Goal: Task Accomplishment & Management: Manage account settings

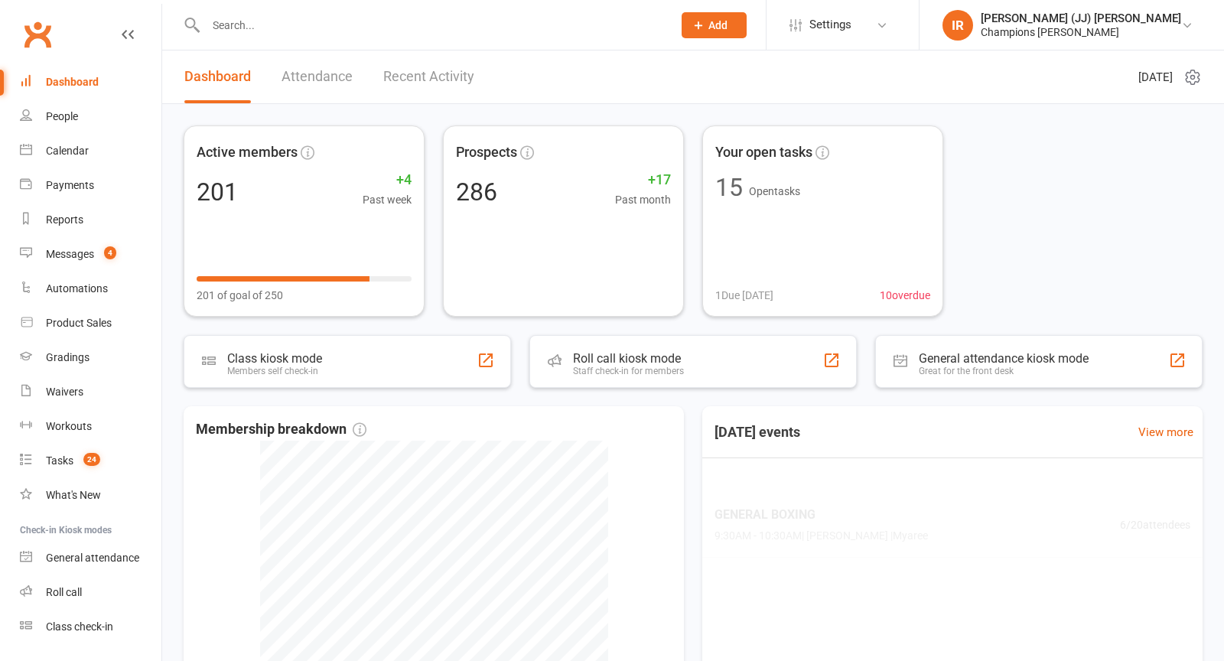
click at [399, 26] on input "text" at bounding box center [431, 25] width 461 height 21
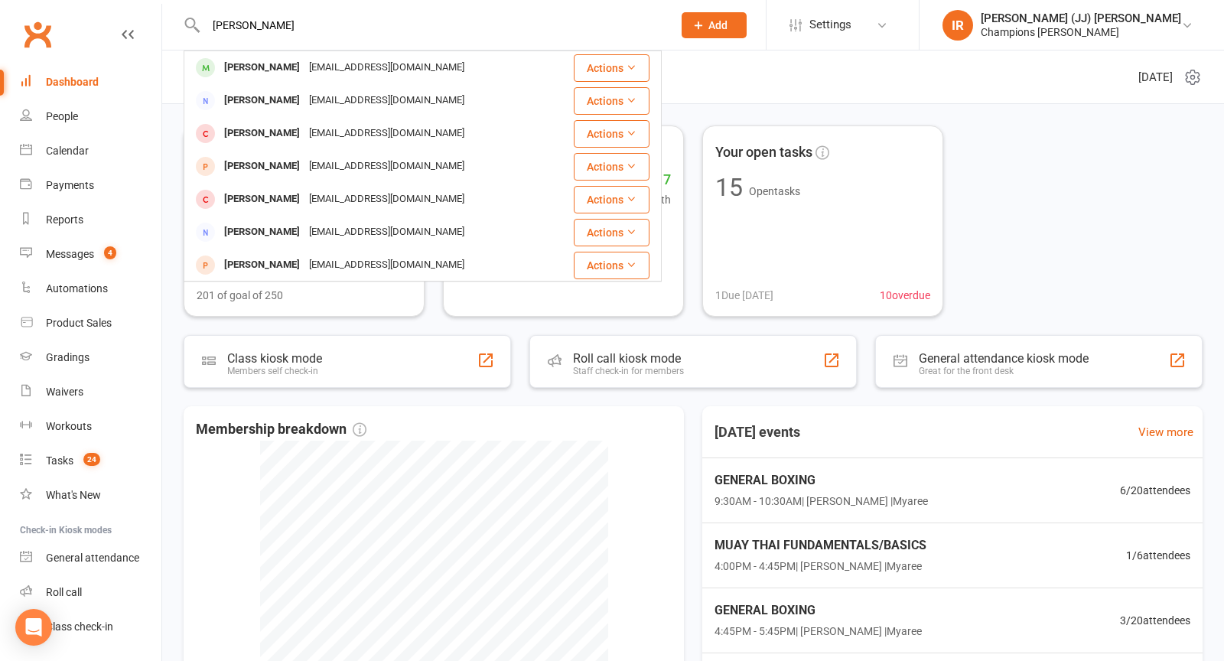
type input "[PERSON_NAME]"
click at [323, 67] on div "[EMAIL_ADDRESS][DOMAIN_NAME]" at bounding box center [387, 68] width 165 height 22
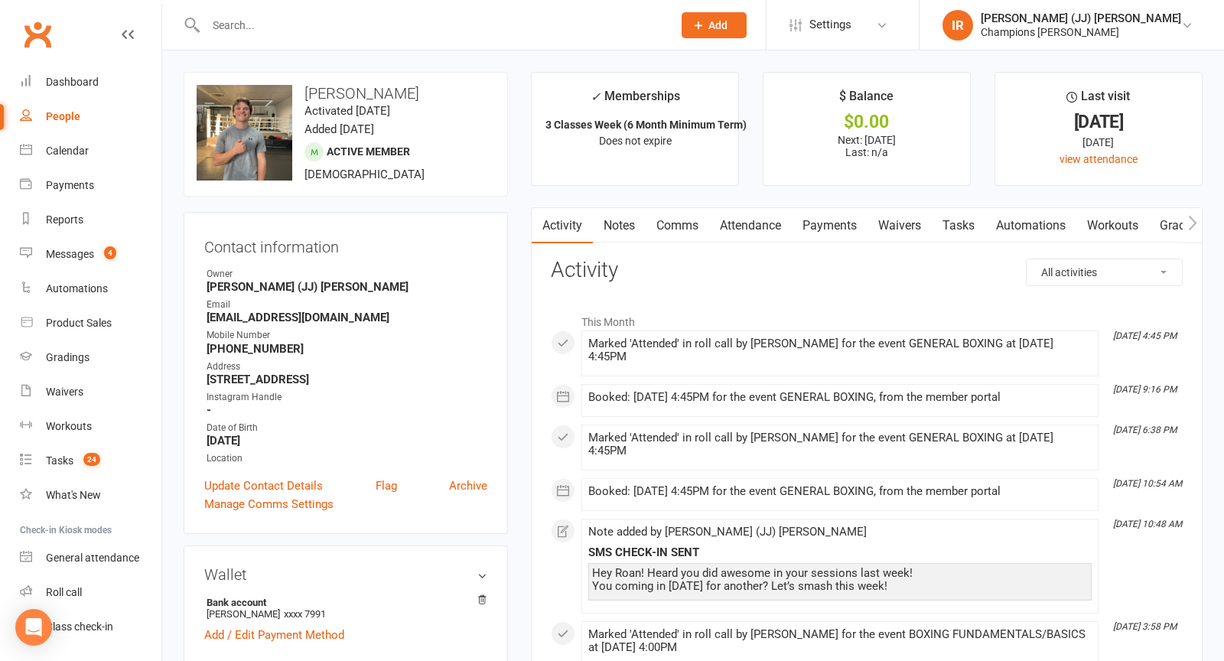
click at [624, 217] on link "Notes" at bounding box center [619, 225] width 53 height 35
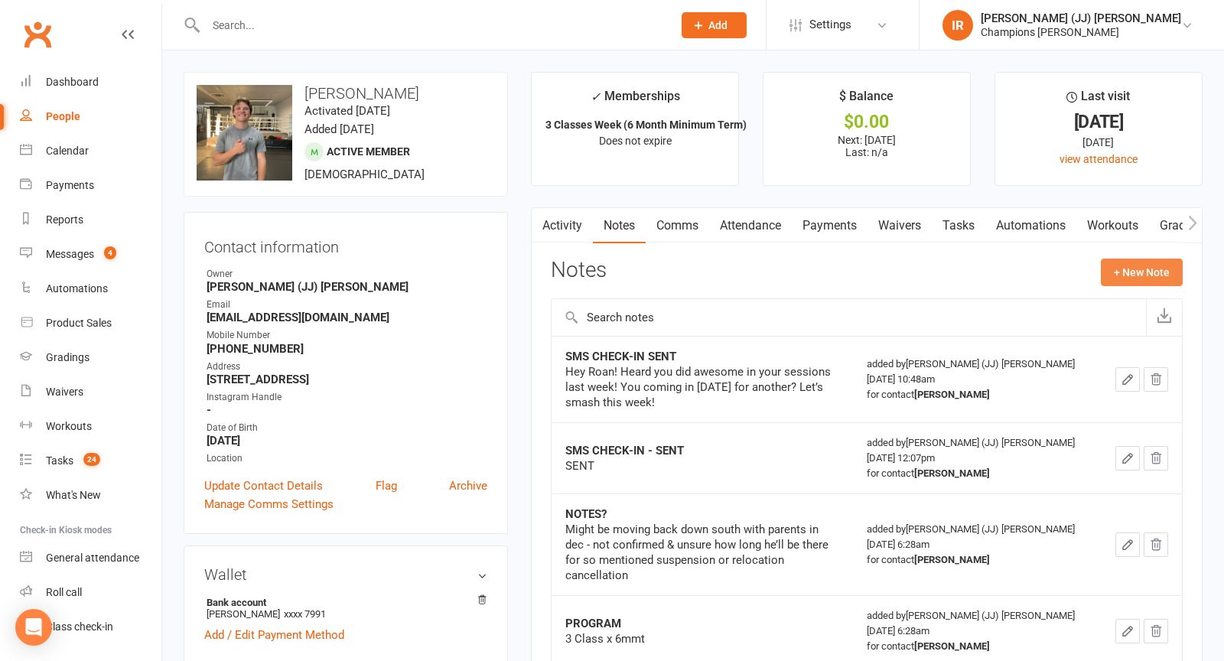
click at [1126, 279] on button "+ New Note" at bounding box center [1142, 273] width 82 height 28
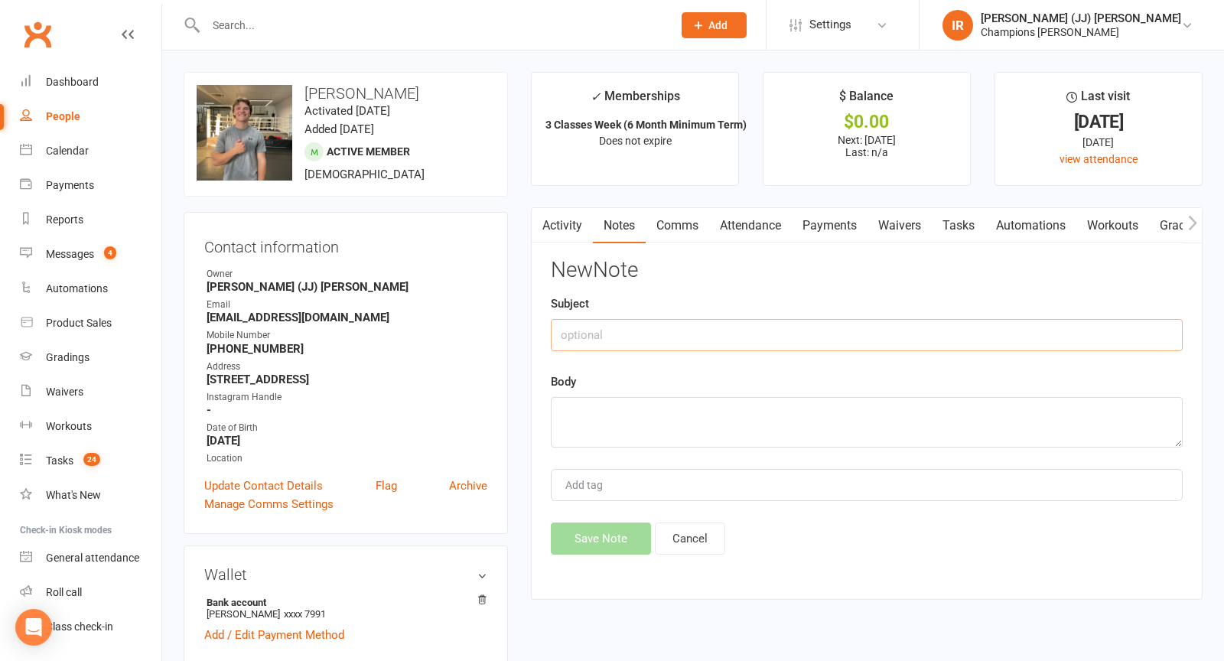
click at [928, 337] on input "text" at bounding box center [867, 335] width 632 height 32
type input "MMT CHECK-IN - SENT"
click at [817, 427] on textarea at bounding box center [867, 422] width 632 height 51
paste textarea "Hey Roan! Awesome stuff last week g! How have you been enjoying the gym so far?…"
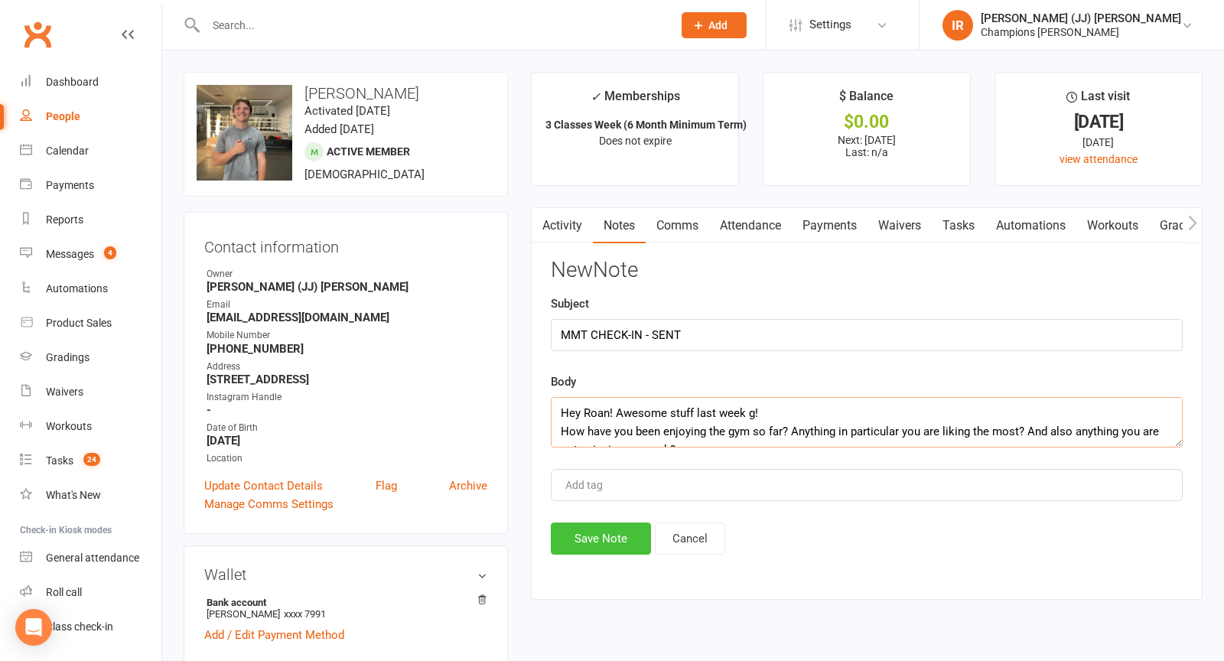
scroll to position [28, 0]
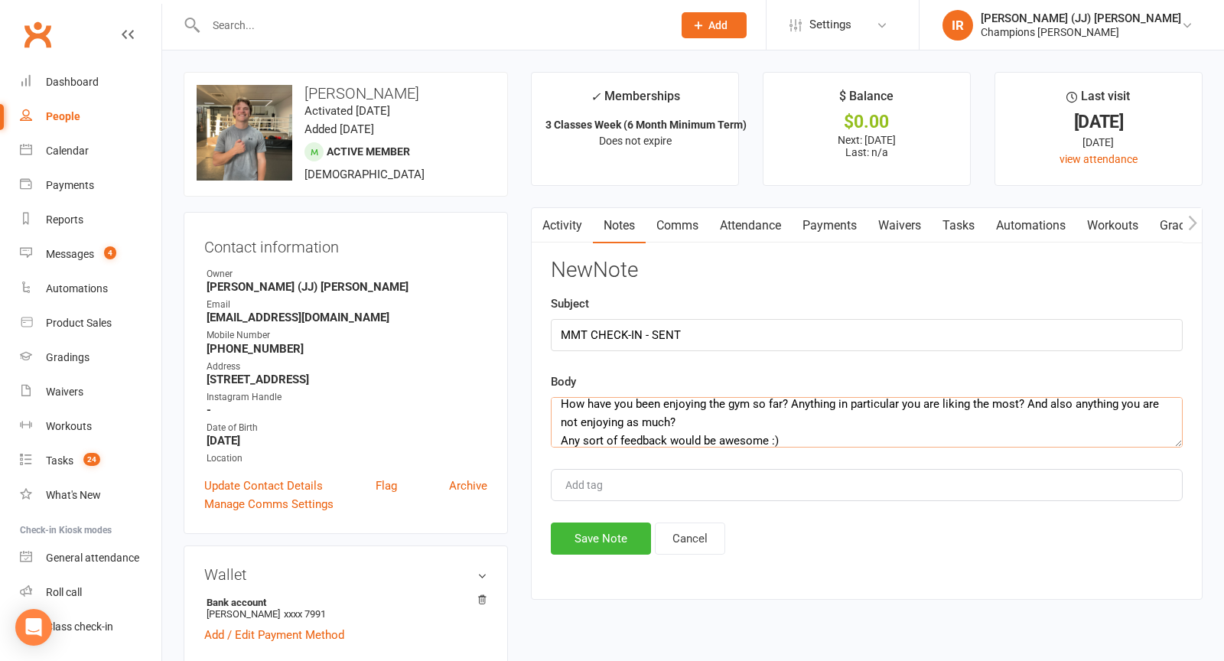
type textarea "Hey Roan! Awesome stuff last week g! How have you been enjoying the gym so far?…"
click at [595, 534] on button "Save Note" at bounding box center [601, 539] width 100 height 32
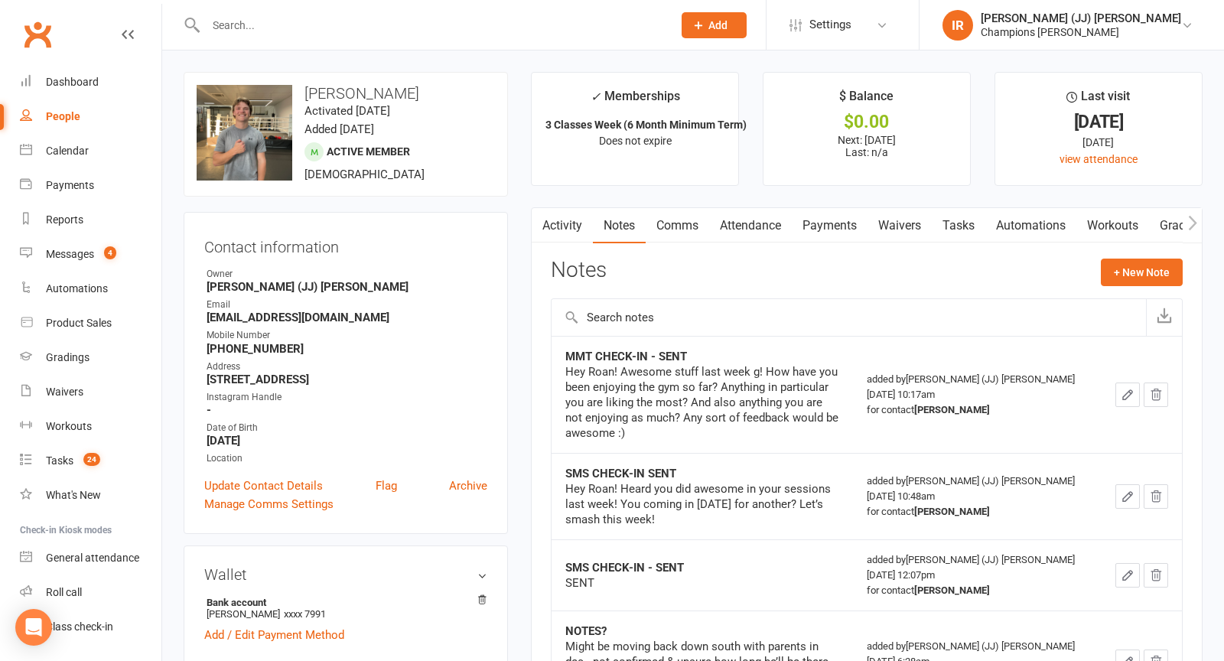
click at [420, 47] on div at bounding box center [423, 25] width 478 height 50
click at [408, 34] on input "text" at bounding box center [431, 25] width 461 height 21
paste input "[PERSON_NAME]"
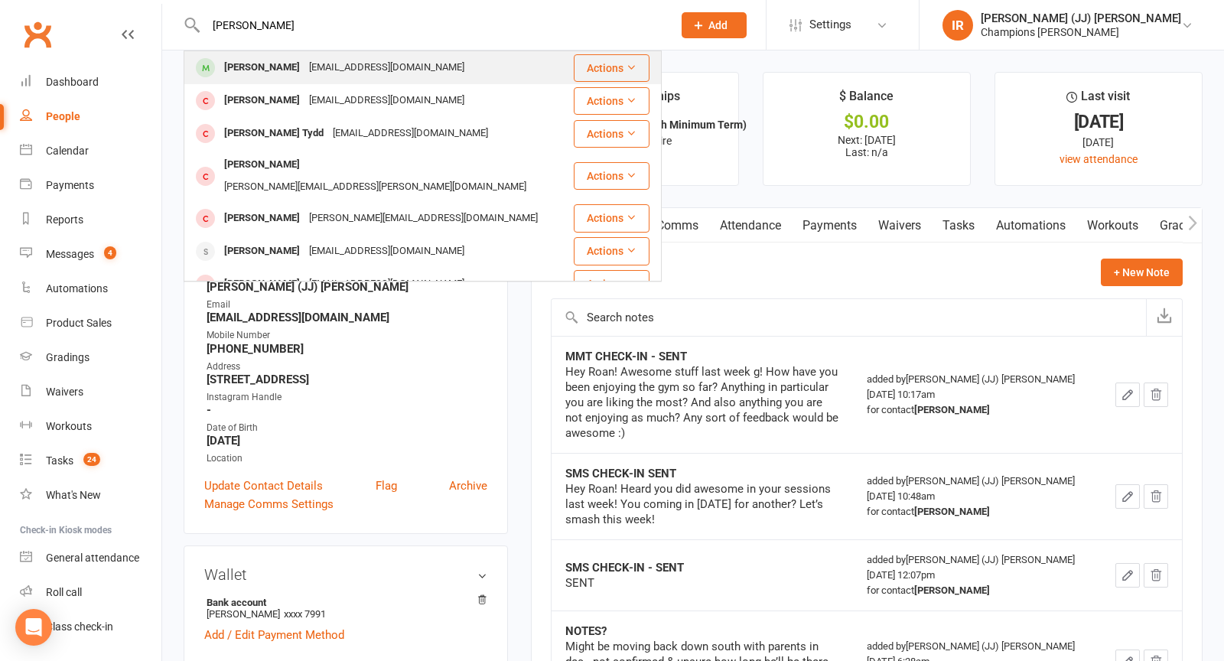
type input "[PERSON_NAME]"
click at [337, 69] on div "[EMAIL_ADDRESS][DOMAIN_NAME]" at bounding box center [387, 68] width 165 height 22
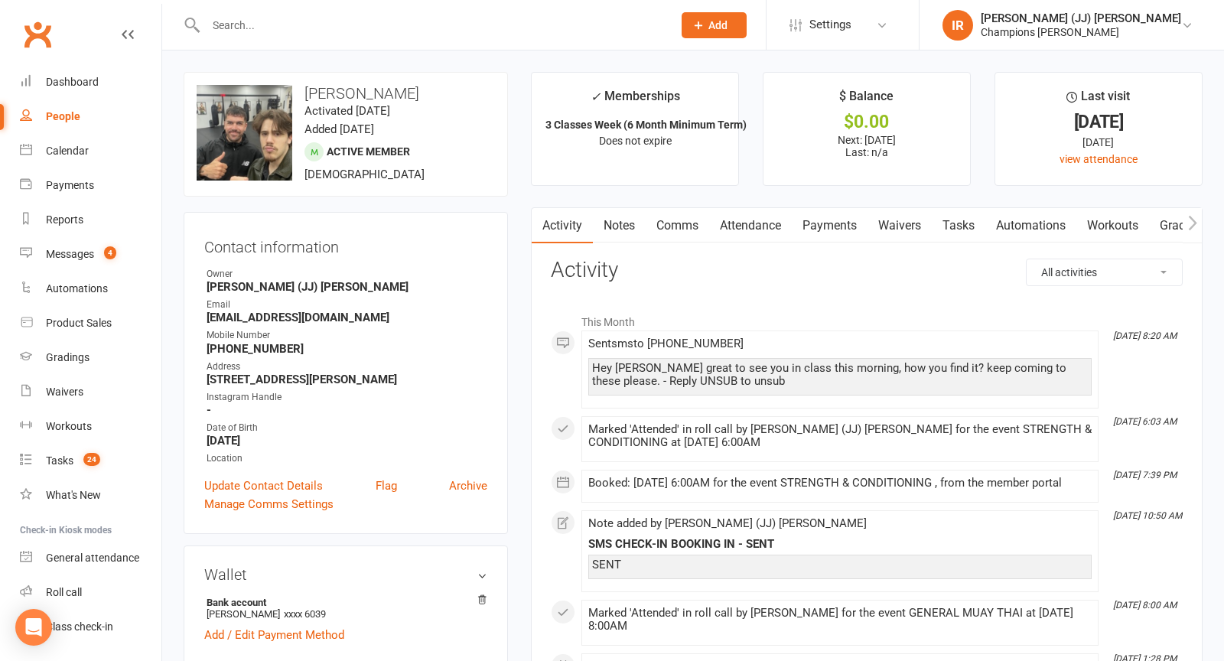
click at [776, 214] on link "Attendance" at bounding box center [750, 225] width 83 height 35
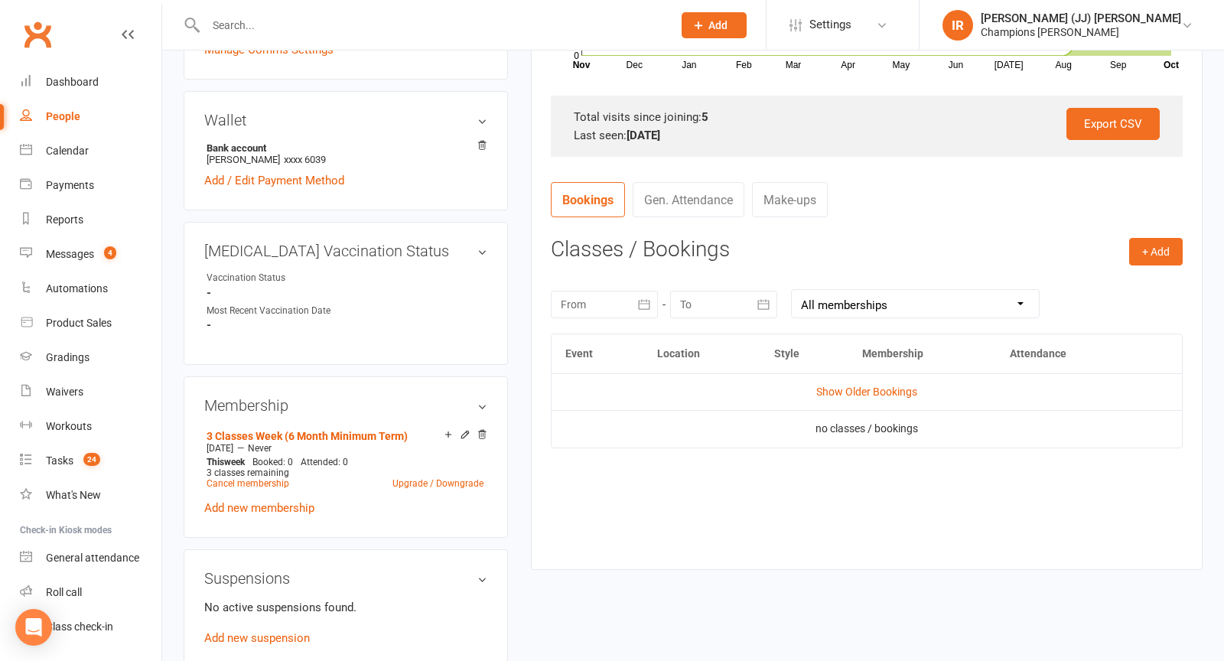
scroll to position [468, 0]
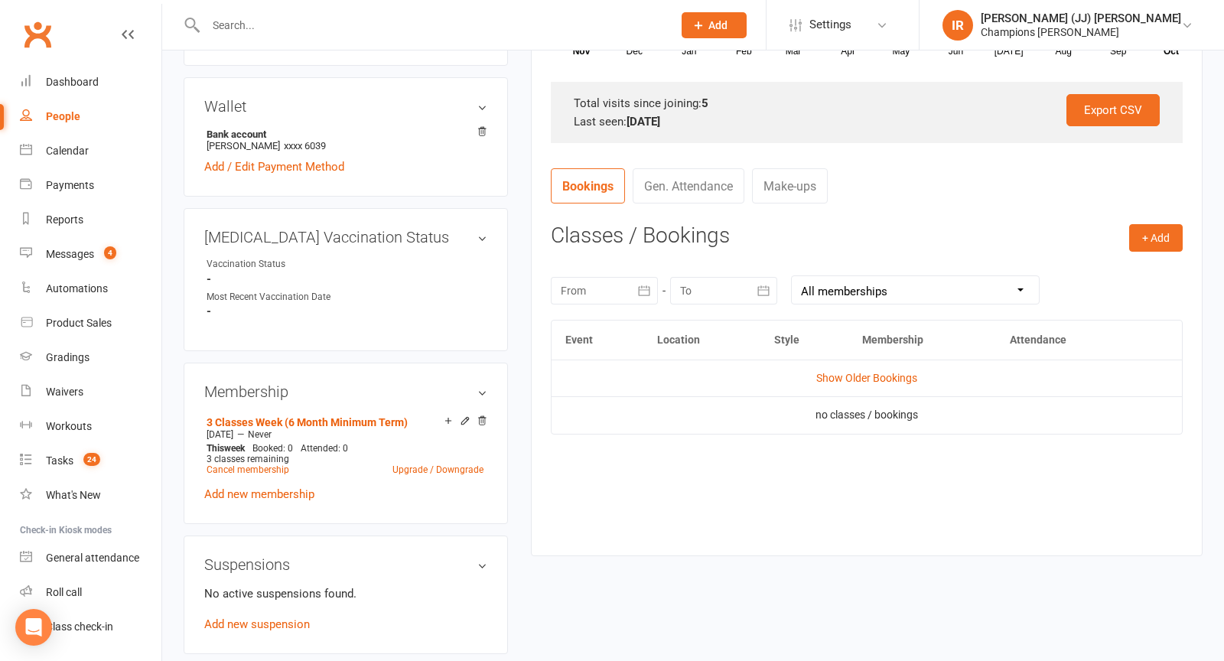
click at [625, 287] on div at bounding box center [604, 291] width 107 height 28
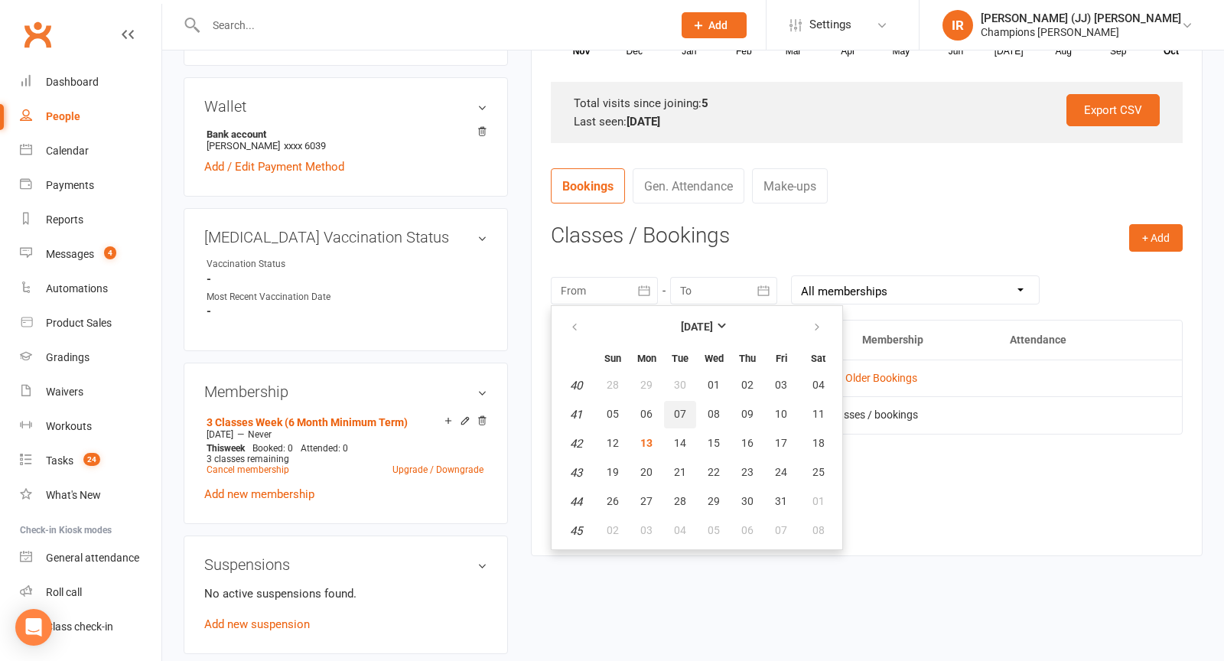
click at [664, 401] on button "07" at bounding box center [680, 415] width 32 height 28
type input "[DATE]"
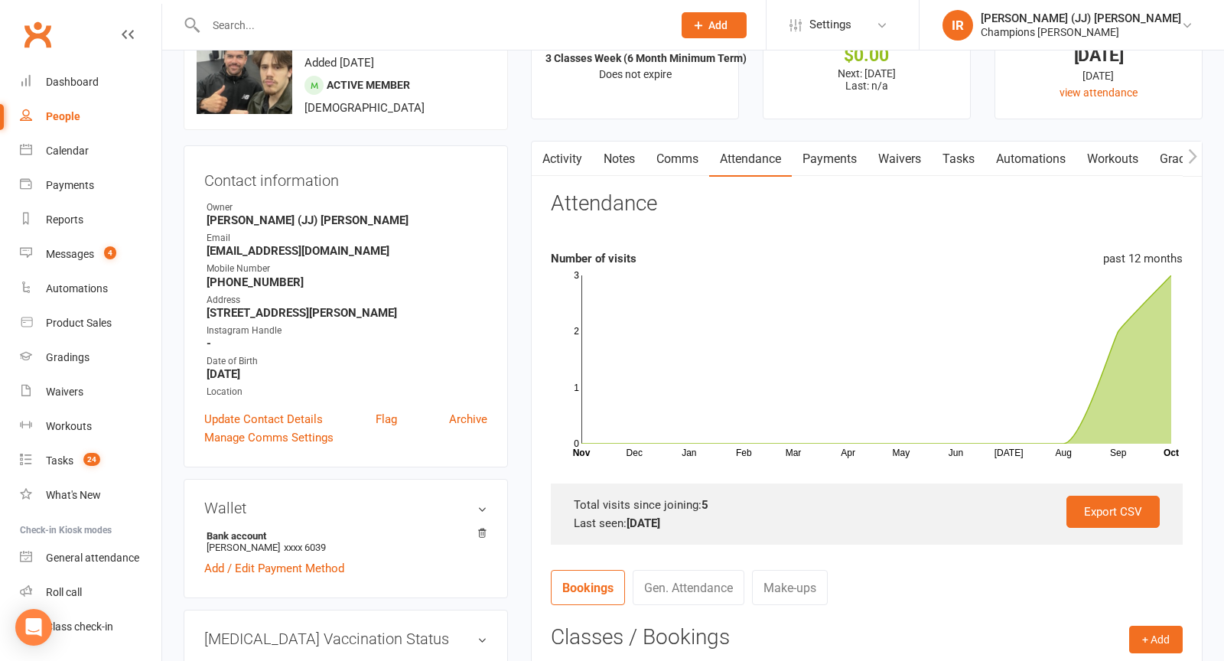
scroll to position [0, 0]
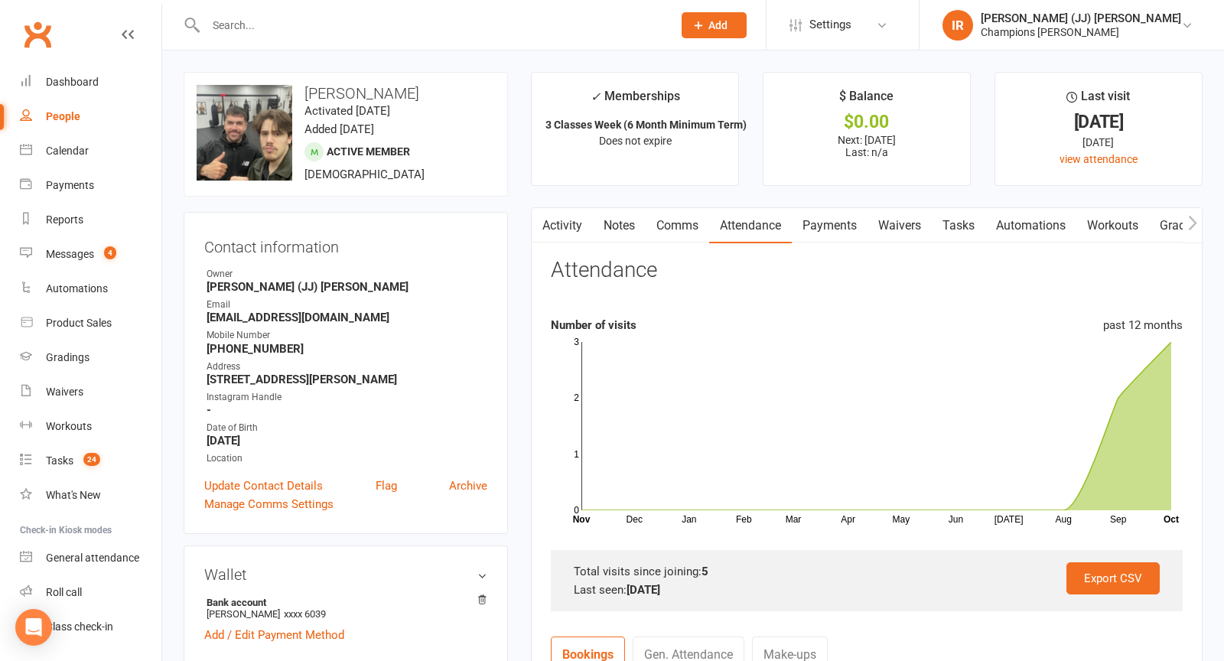
click at [617, 230] on link "Notes" at bounding box center [619, 225] width 53 height 35
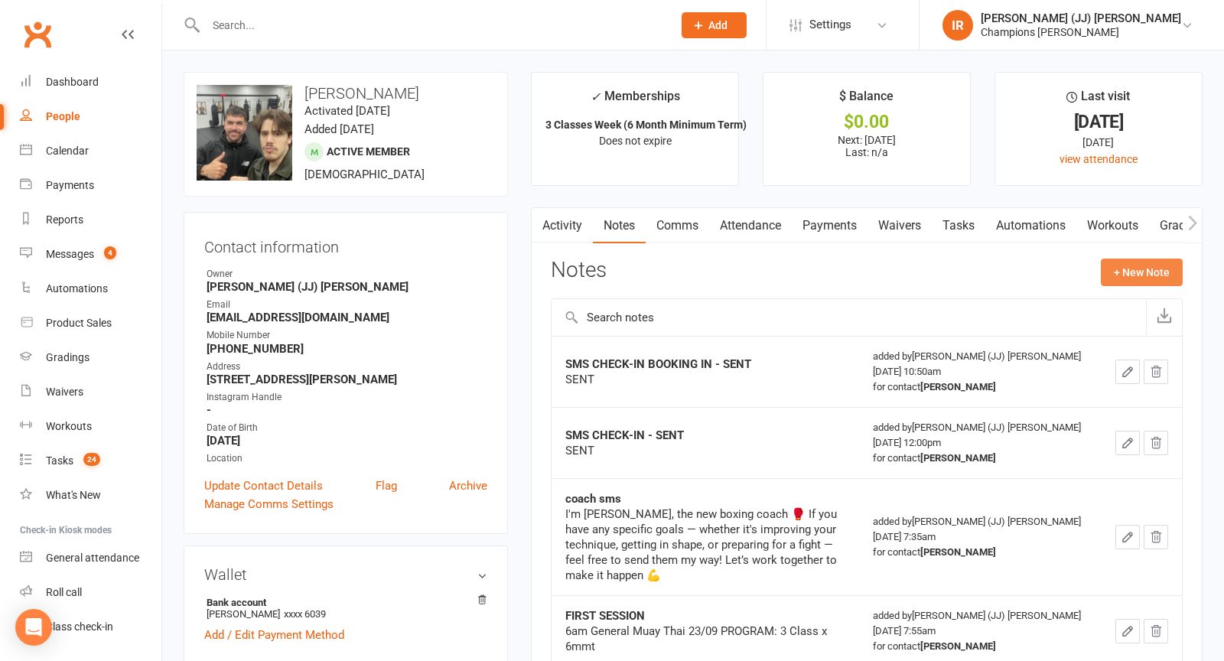
click at [1135, 272] on button "+ New Note" at bounding box center [1142, 273] width 82 height 28
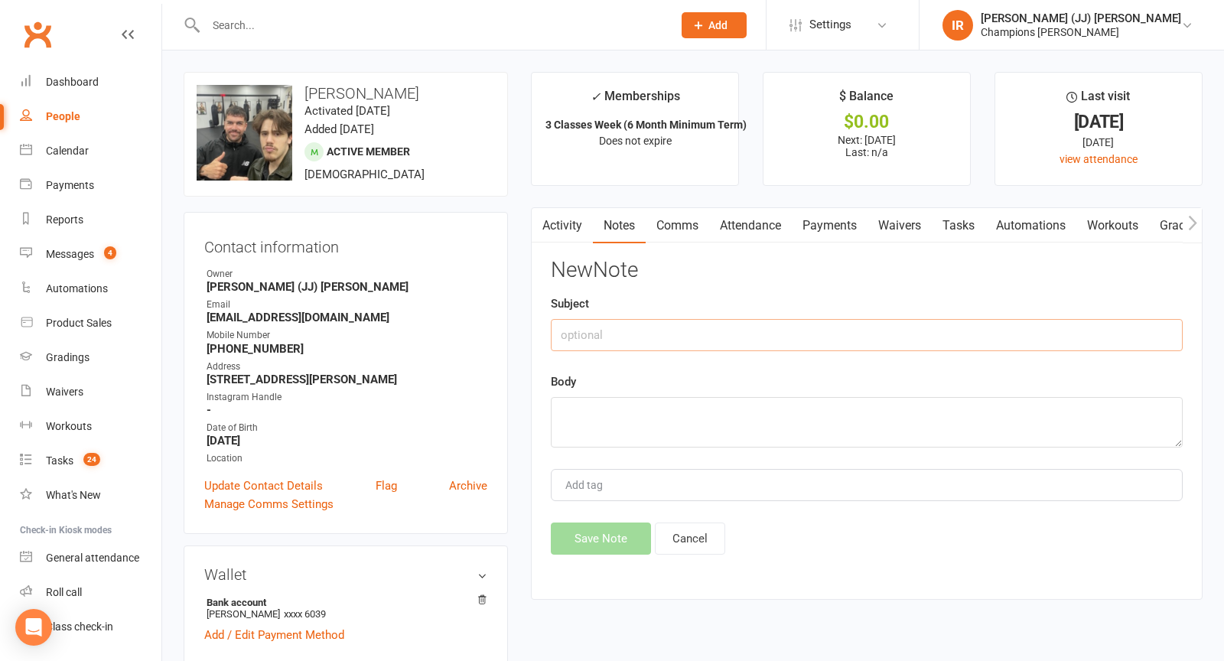
click at [848, 330] on input "text" at bounding box center [867, 335] width 632 height 32
type input "S"
click at [557, 335] on input "MMT CHECK-IN - SENT" at bounding box center [867, 335] width 632 height 32
type input "SMS MMT CHECK-IN - SENT"
click at [592, 419] on textarea at bounding box center [867, 422] width 632 height 51
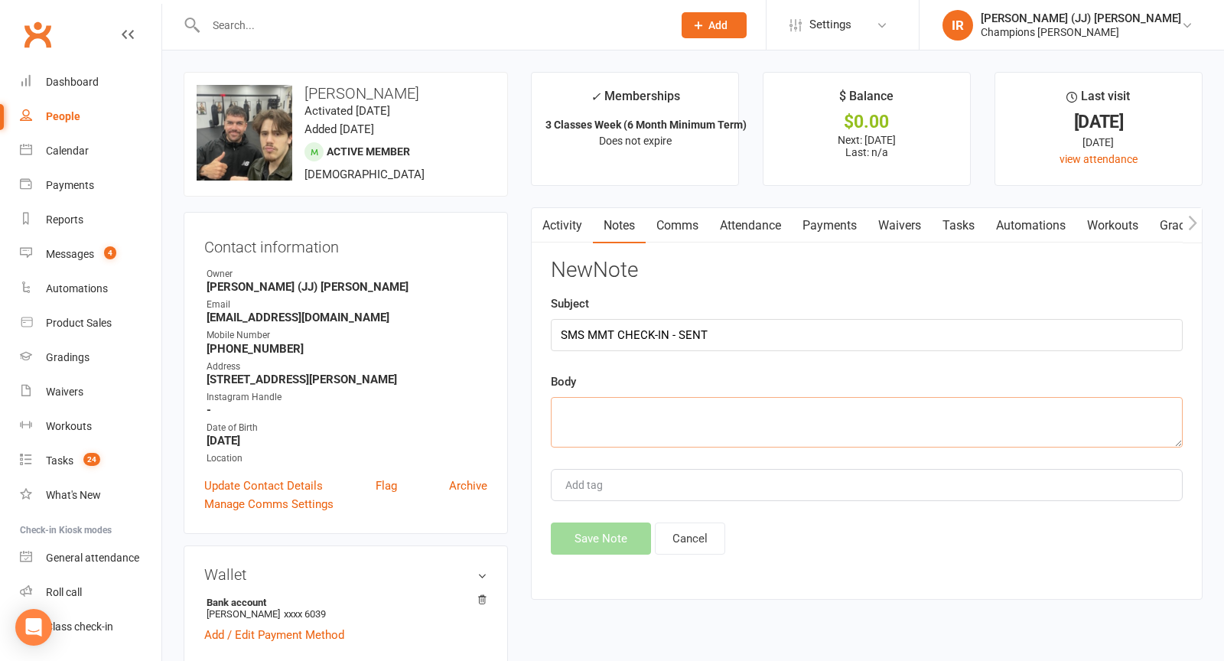
click at [624, 430] on textarea at bounding box center [867, 422] width 632 height 51
paste textarea "Hey Roan! Awesome stuff last week g! How have you been enjoying the gym so far?…"
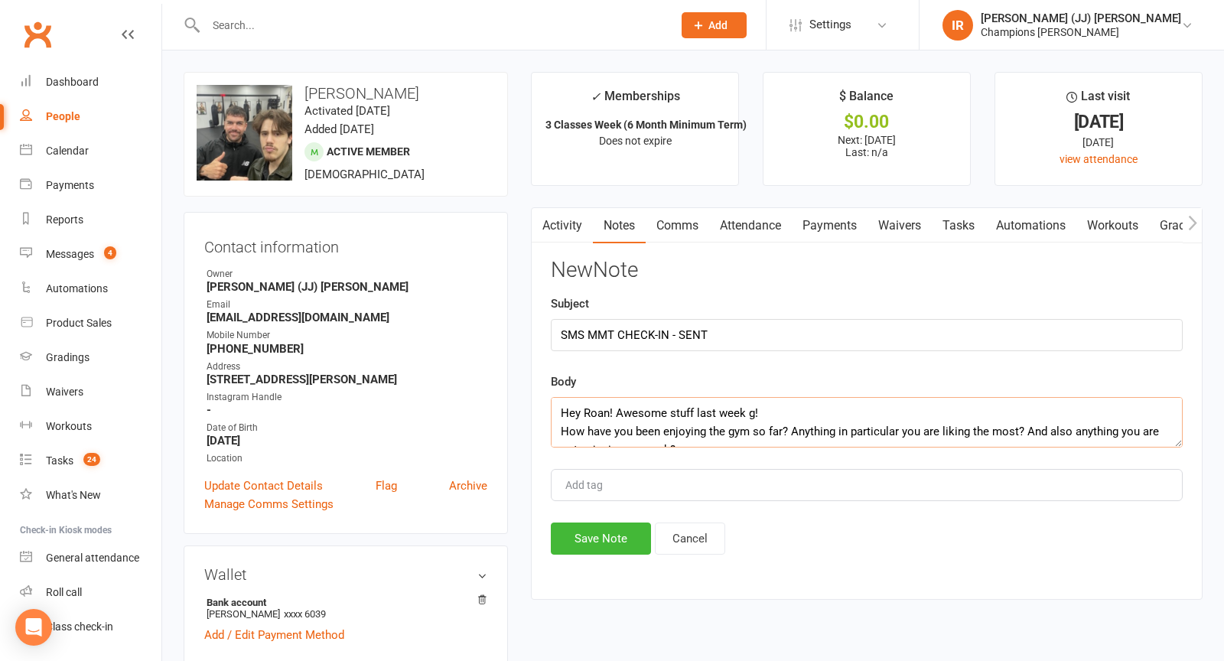
drag, startPoint x: 763, startPoint y: 409, endPoint x: 470, endPoint y: 419, distance: 293.2
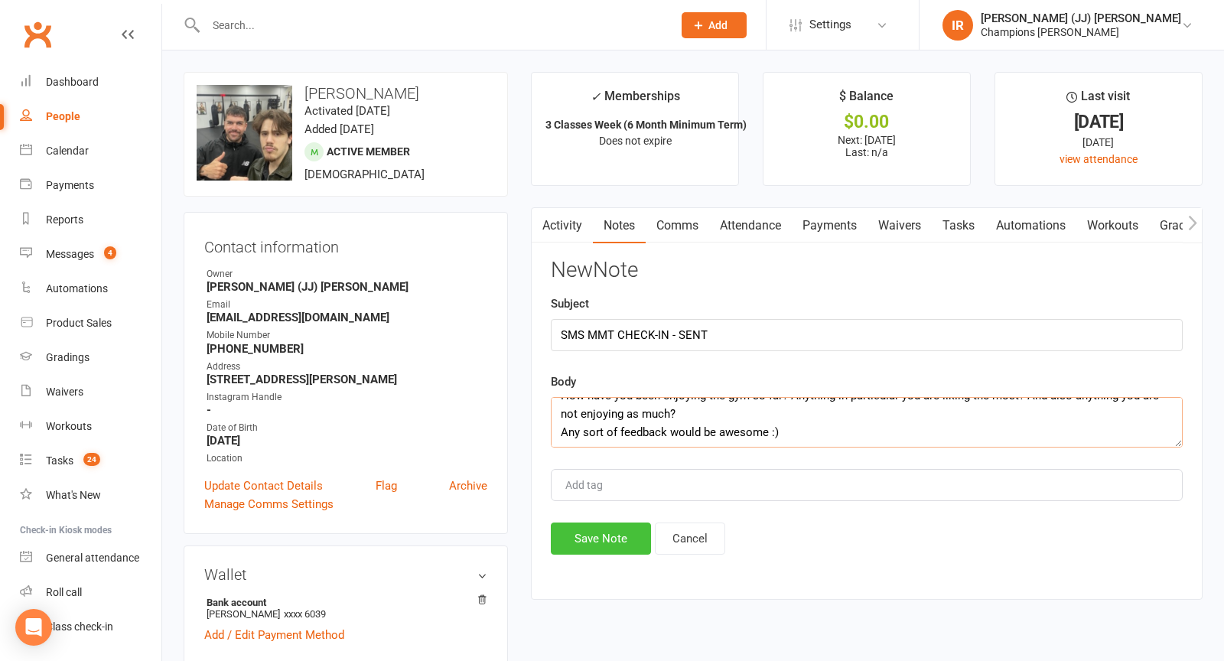
type textarea "Was awesome having you down last week g! How have you been enjoying the gym so …"
click at [602, 531] on button "Save Note" at bounding box center [601, 539] width 100 height 32
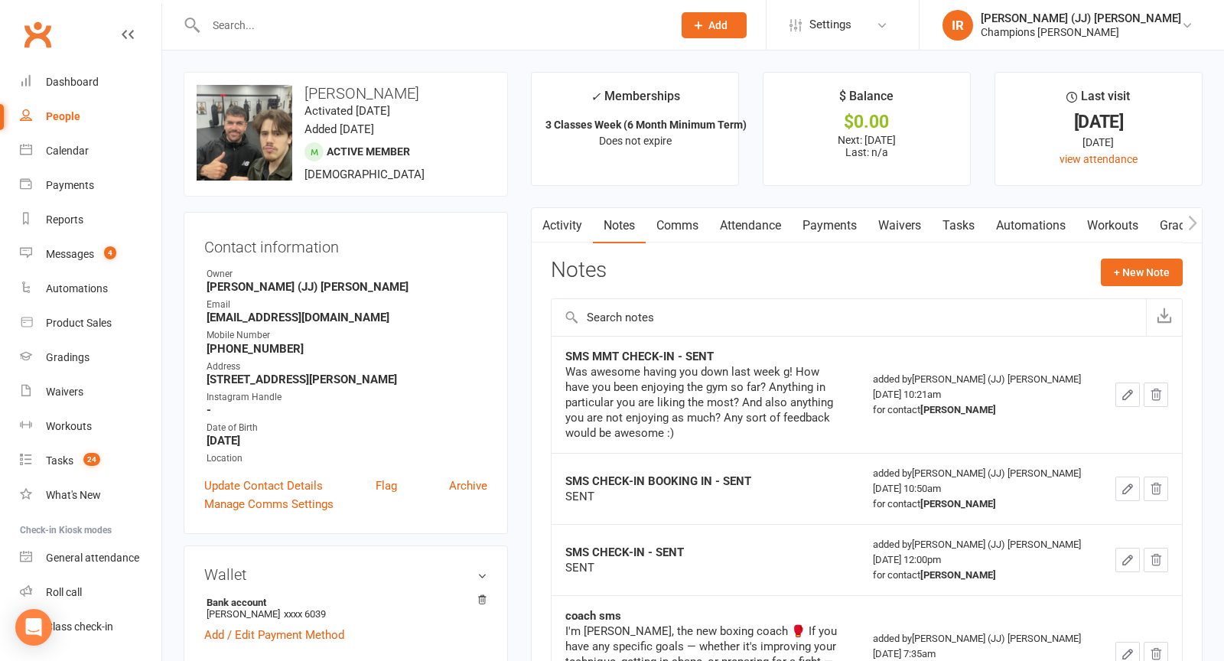
click at [295, 21] on input "text" at bounding box center [431, 25] width 461 height 21
paste input "niss niss"
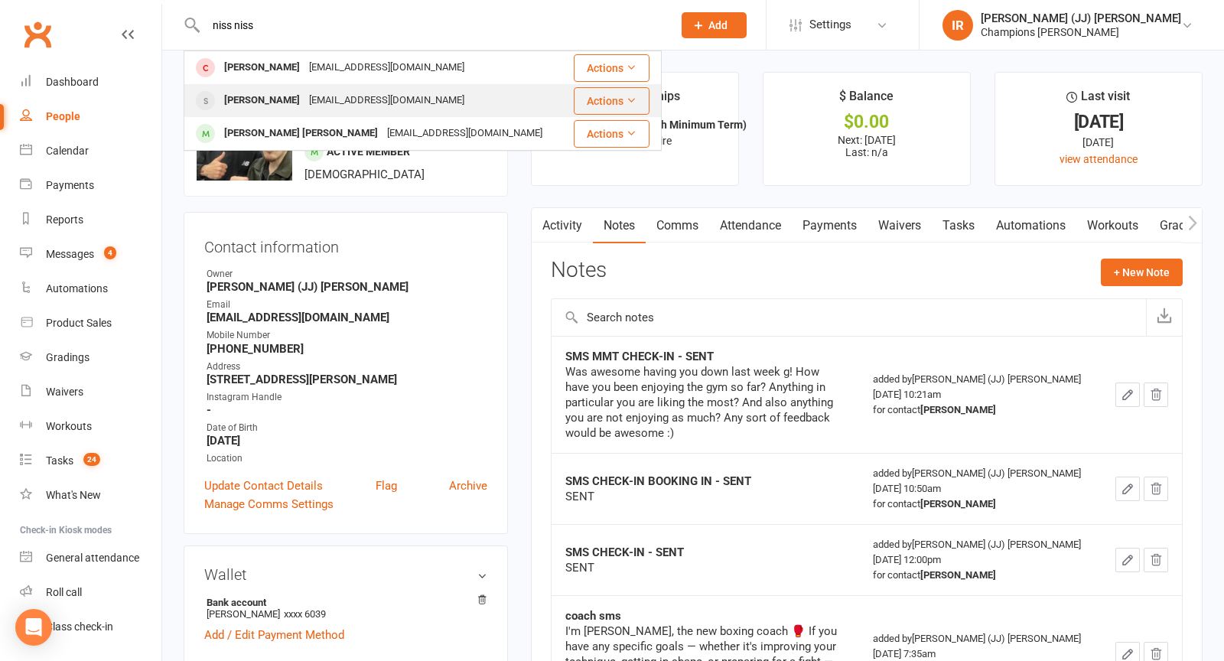
type input "niss niss"
click at [297, 90] on div "[PERSON_NAME]" at bounding box center [262, 101] width 85 height 22
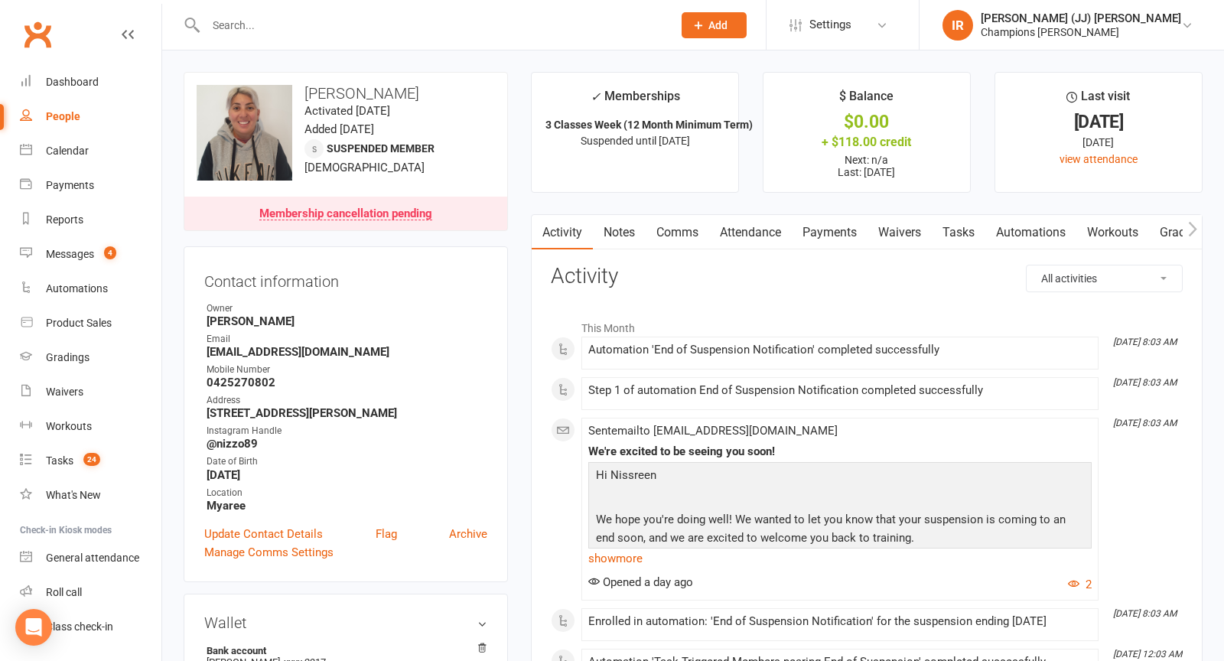
click at [334, 90] on h3 "[PERSON_NAME]" at bounding box center [346, 93] width 298 height 17
click at [334, 91] on h3 "[PERSON_NAME]" at bounding box center [346, 93] width 298 height 17
copy h3 "Nissreen"
click at [383, 28] on input "text" at bounding box center [431, 25] width 461 height 21
paste input "[PERSON_NAME]"
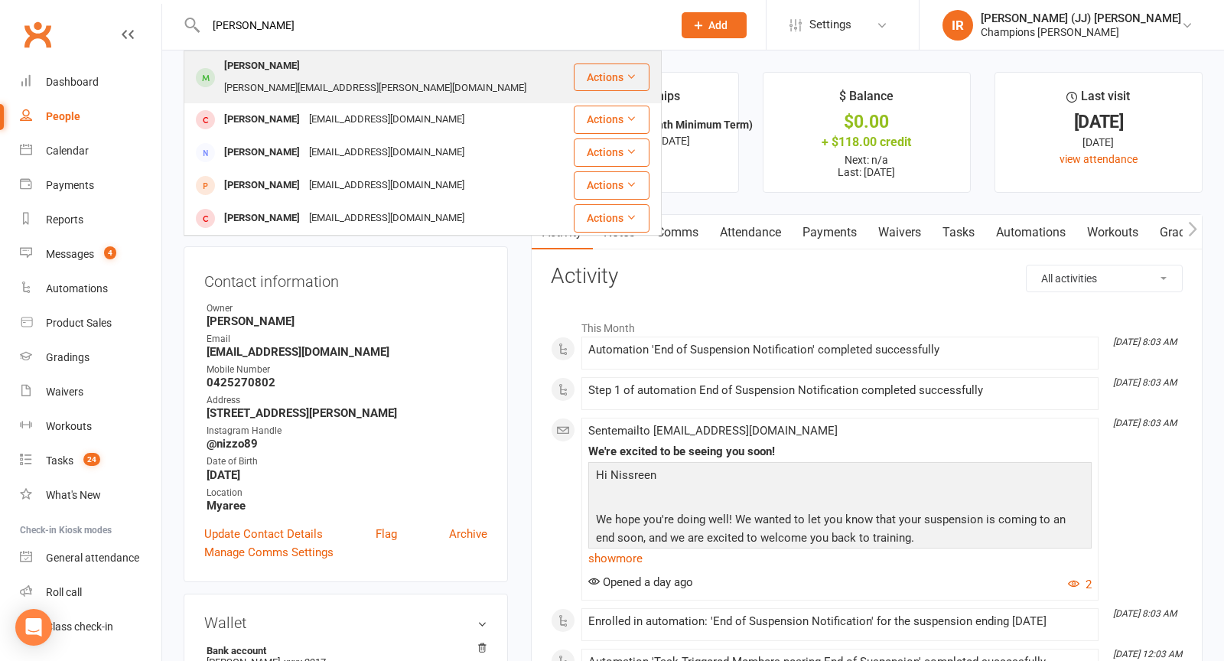
type input "[PERSON_NAME]"
click at [335, 77] on div "[PERSON_NAME][EMAIL_ADDRESS][PERSON_NAME][DOMAIN_NAME]" at bounding box center [375, 88] width 311 height 22
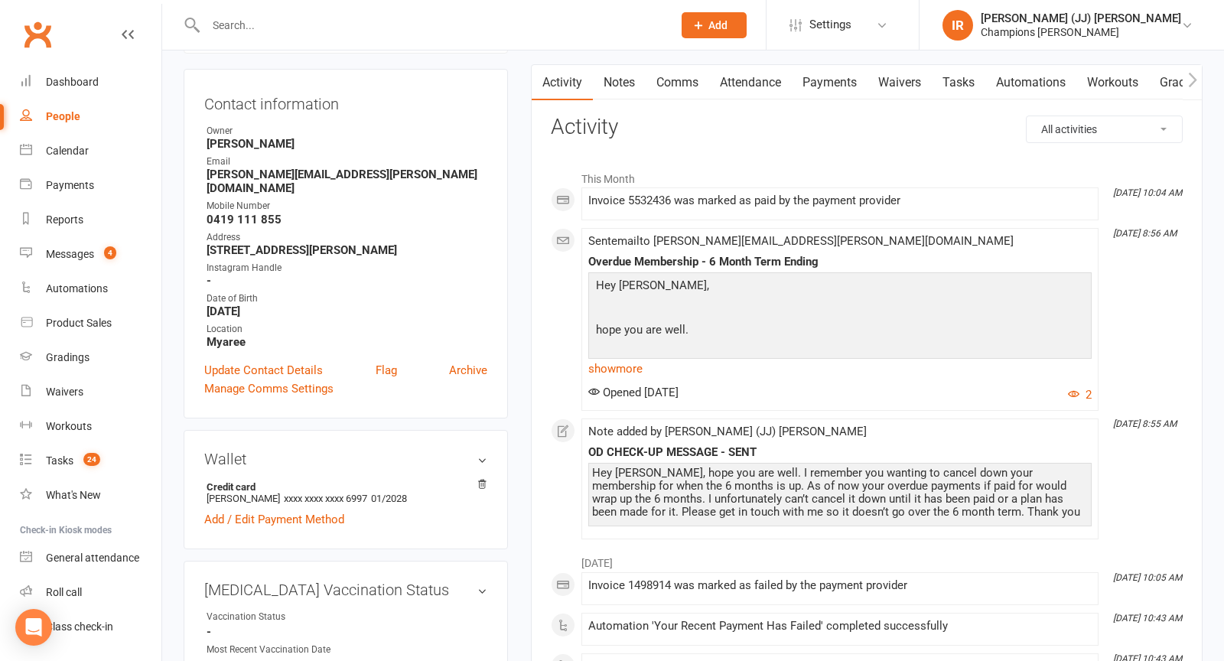
scroll to position [169, 0]
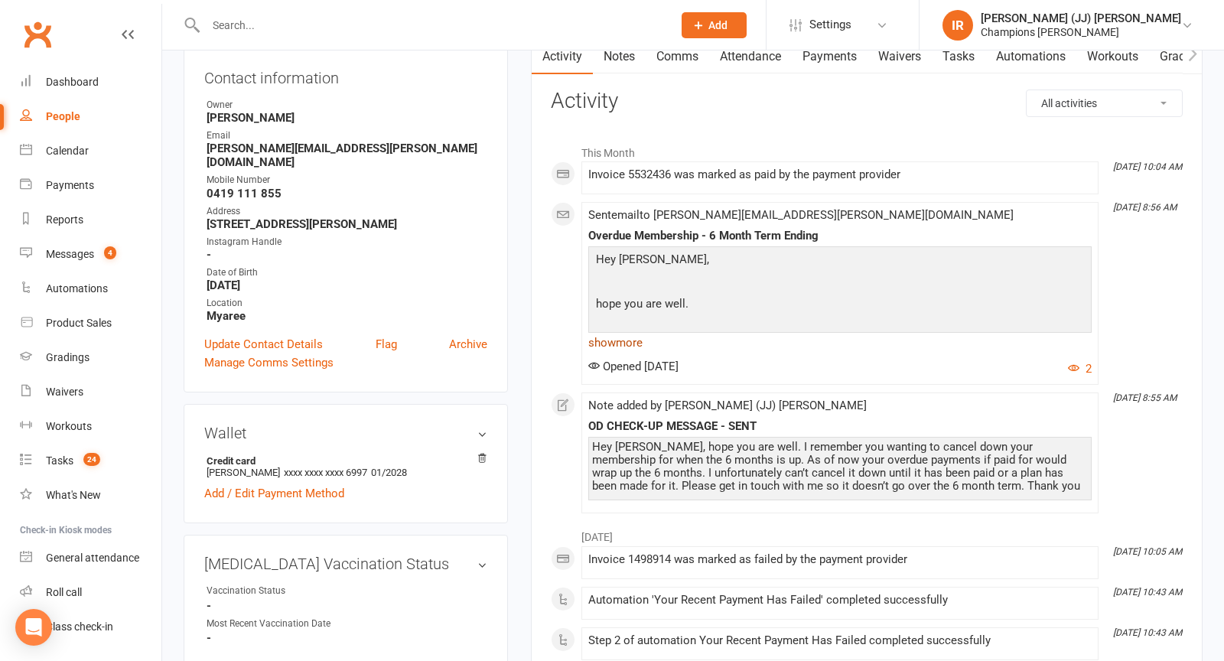
click at [624, 340] on link "show more" at bounding box center [840, 342] width 504 height 21
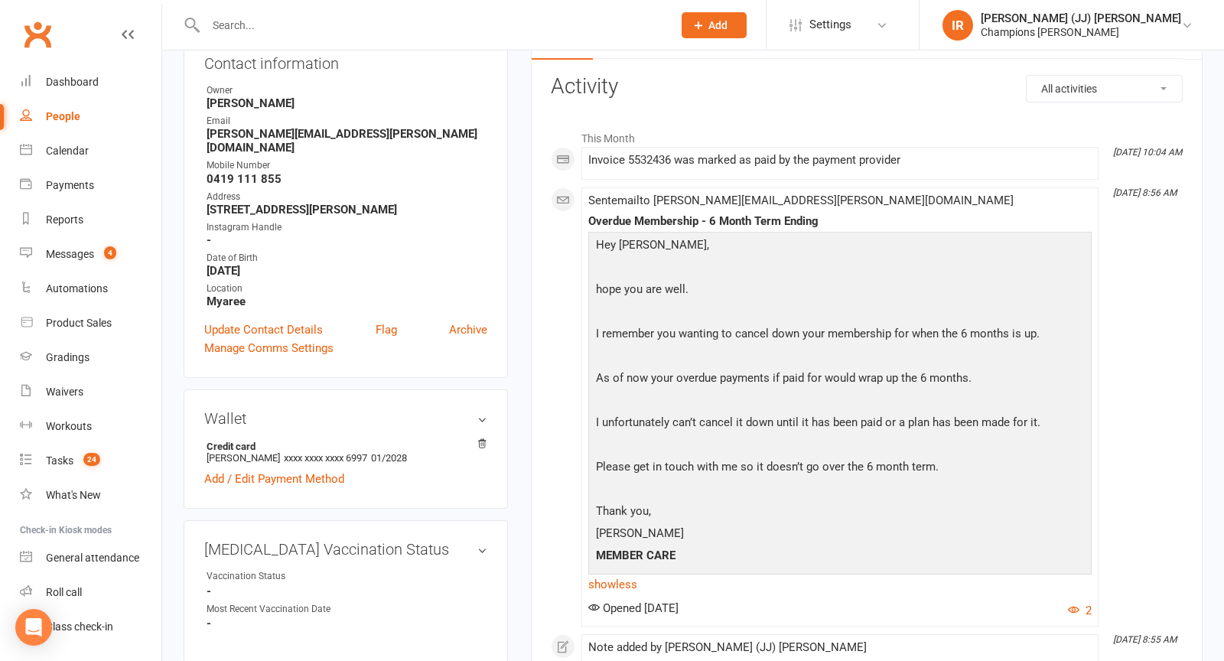
scroll to position [0, 0]
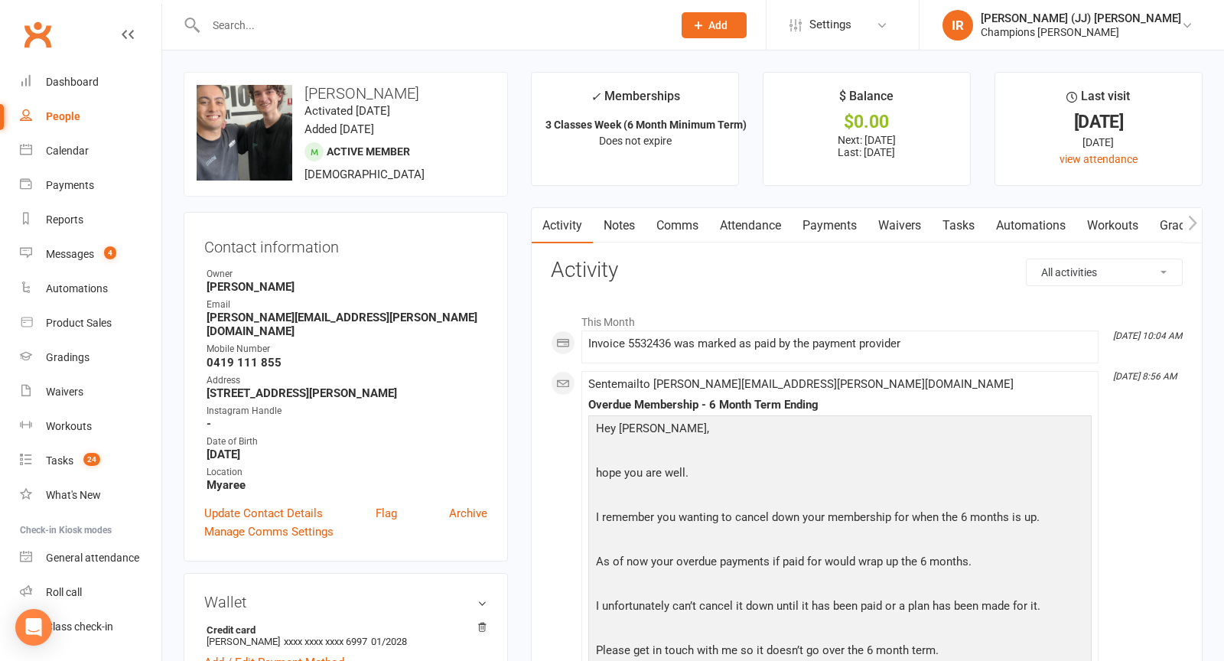
click at [613, 230] on link "Notes" at bounding box center [619, 225] width 53 height 35
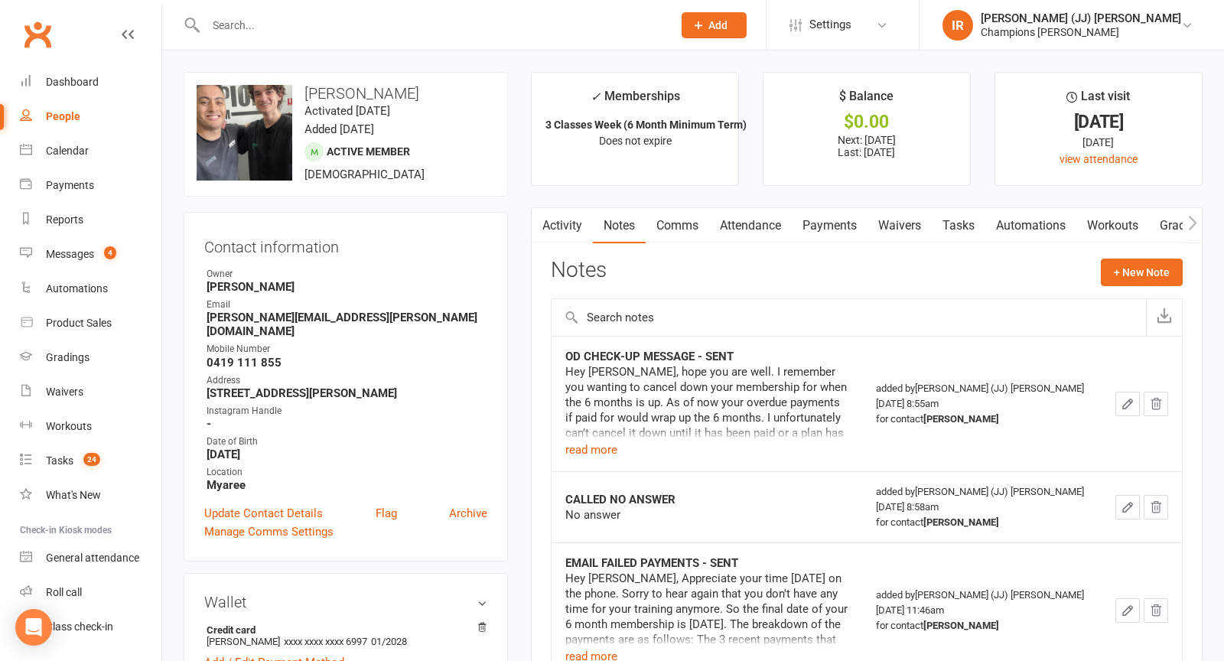
click at [596, 432] on div "Hey [PERSON_NAME], hope you are well. I remember you wanting to cancel down you…" at bounding box center [707, 402] width 283 height 77
click at [843, 222] on link "Payments" at bounding box center [830, 225] width 76 height 35
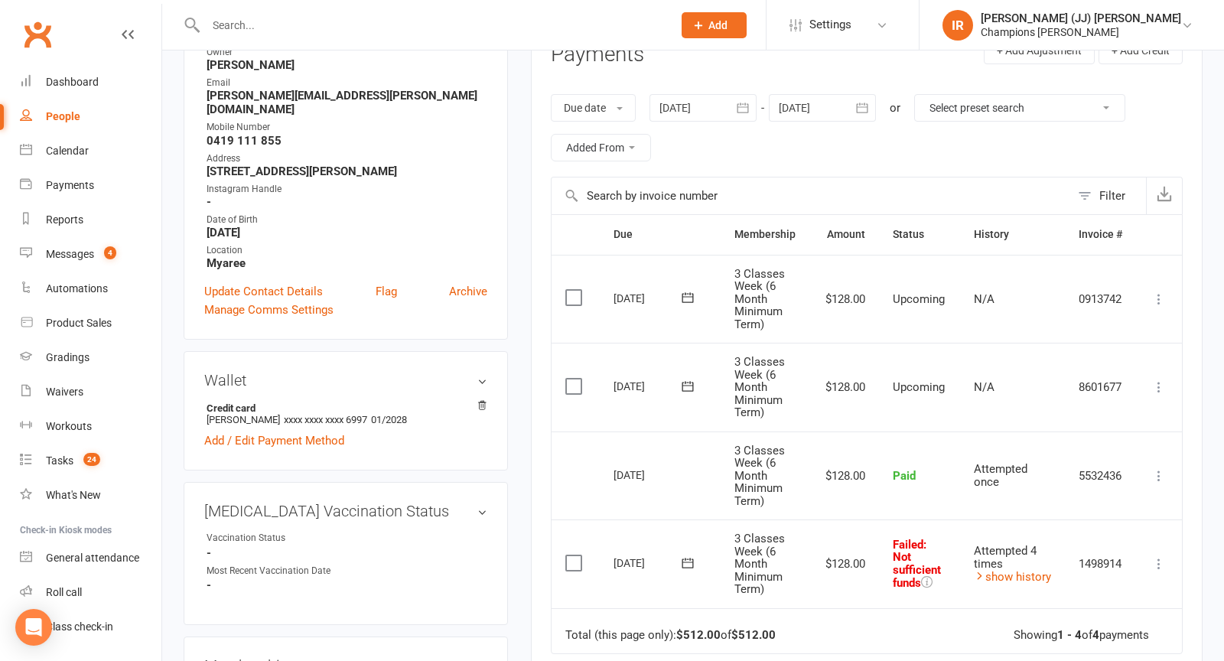
scroll to position [188, 0]
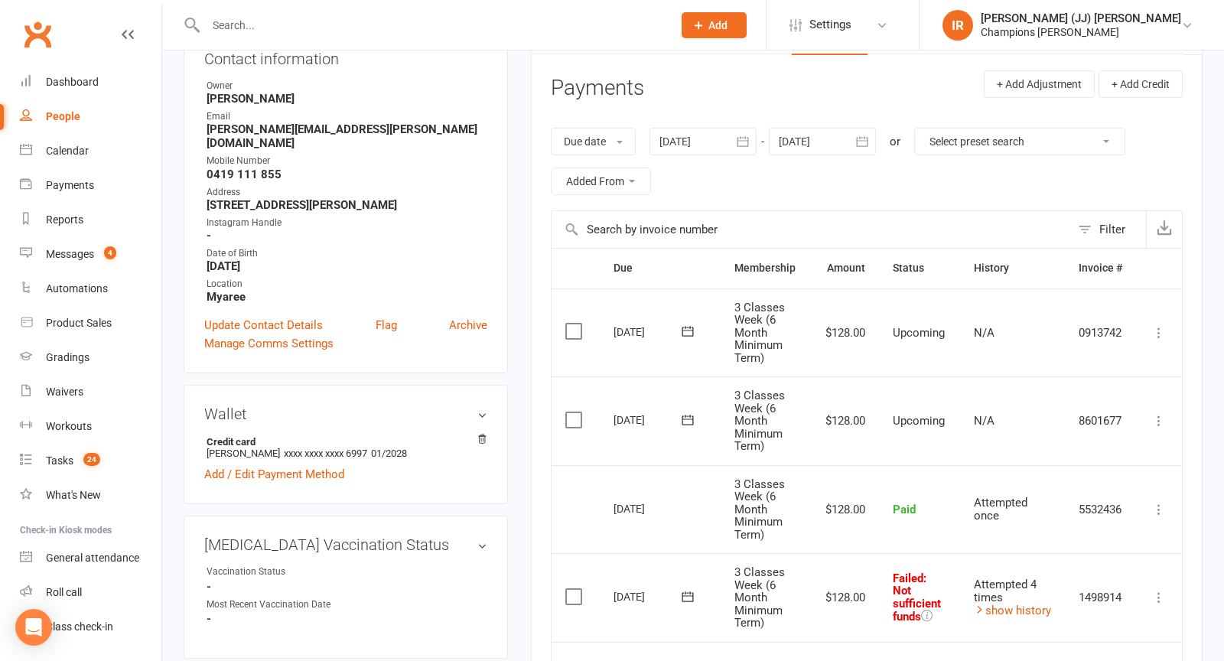
click at [705, 146] on div at bounding box center [703, 142] width 107 height 28
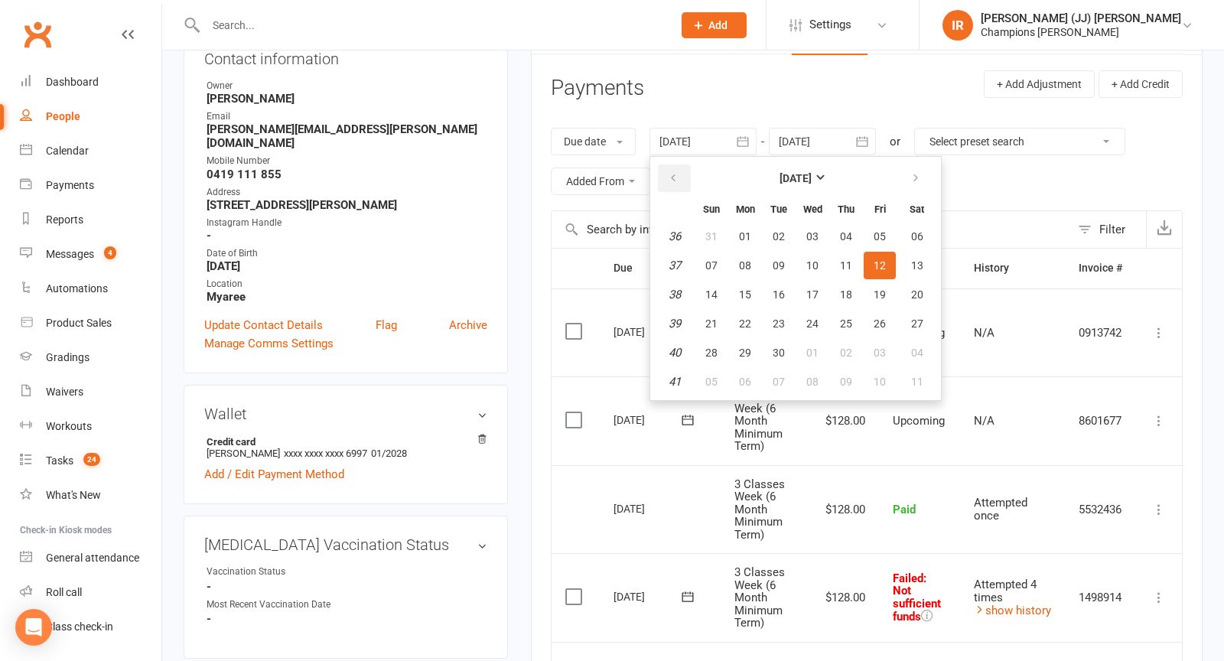
click at [674, 172] on icon "button" at bounding box center [673, 178] width 11 height 12
click at [674, 168] on button "button" at bounding box center [674, 179] width 33 height 28
click at [757, 236] on button "30" at bounding box center [745, 237] width 32 height 28
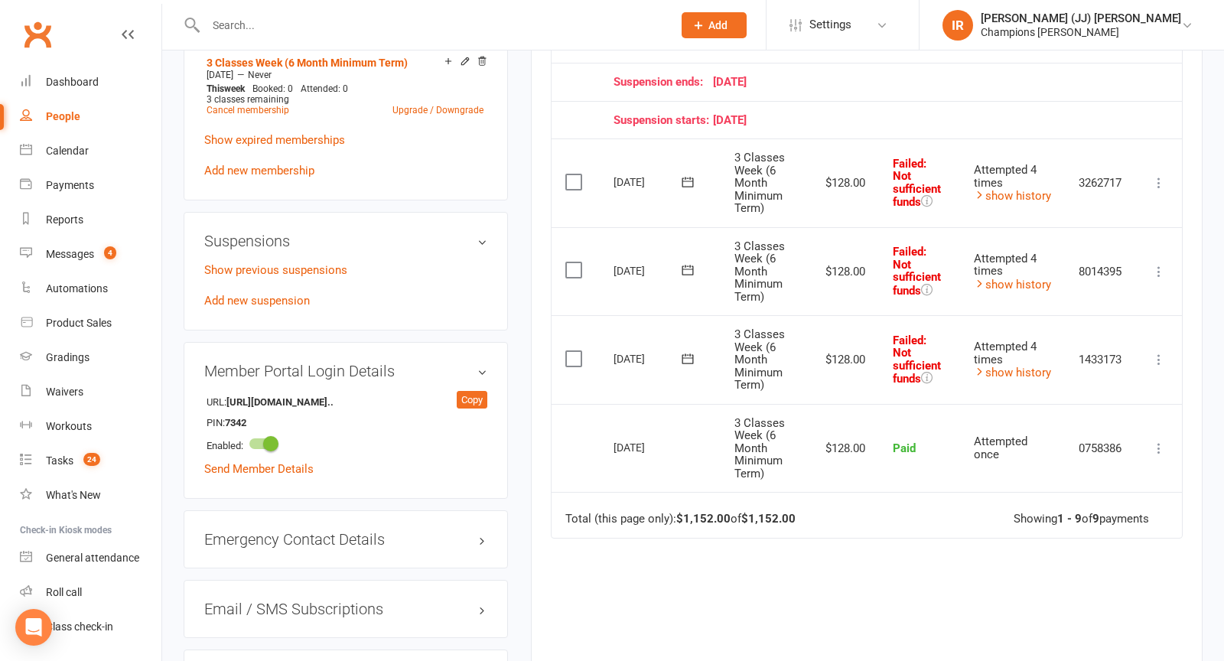
scroll to position [0, 0]
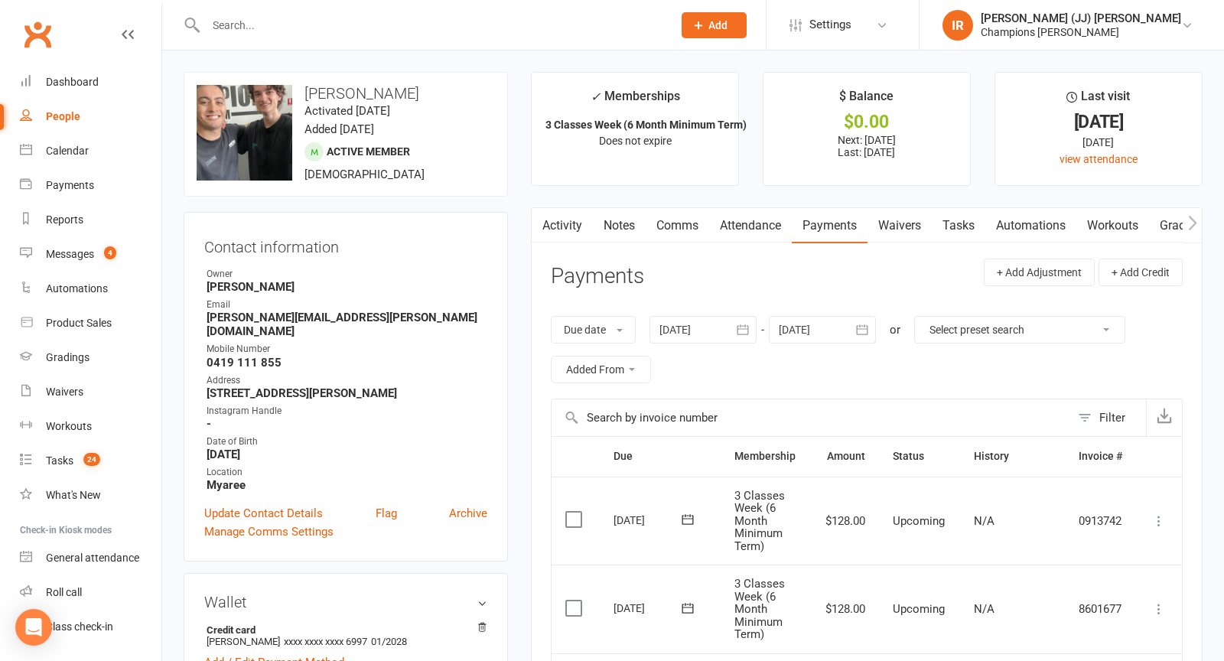
click at [667, 321] on div at bounding box center [703, 330] width 107 height 28
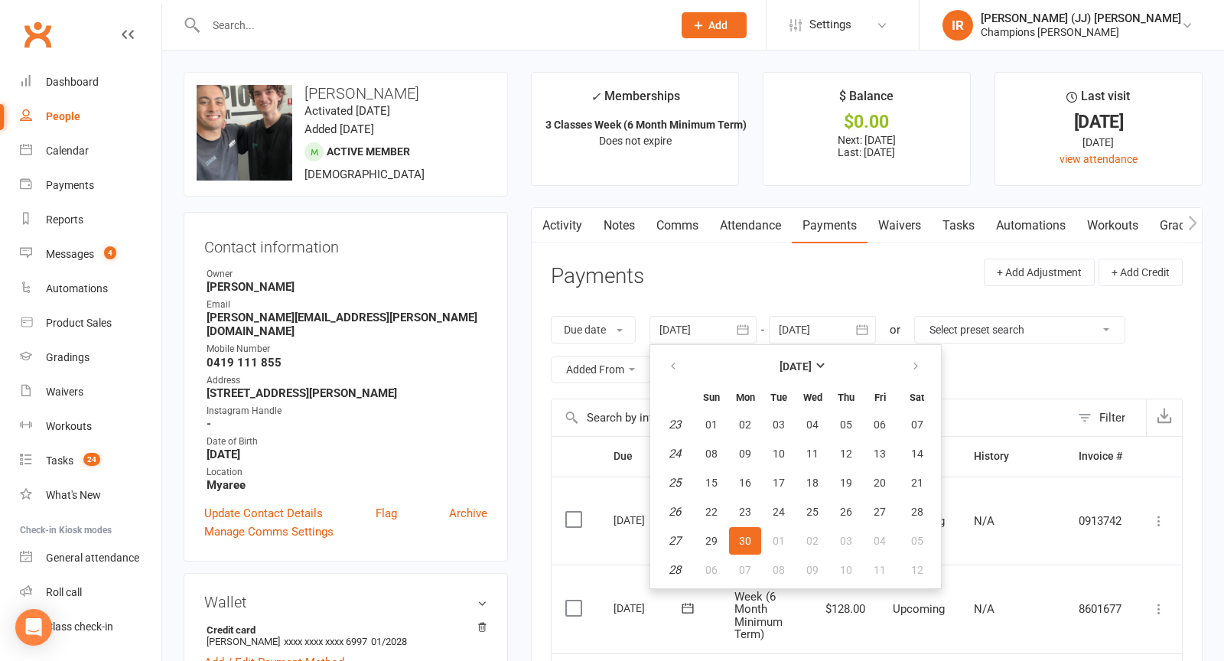
click at [679, 381] on th at bounding box center [674, 367] width 39 height 34
click at [679, 380] on th at bounding box center [674, 367] width 39 height 34
click at [660, 350] on th at bounding box center [674, 367] width 39 height 34
click at [661, 350] on th at bounding box center [674, 367] width 39 height 34
click at [677, 364] on icon "button" at bounding box center [673, 366] width 11 height 12
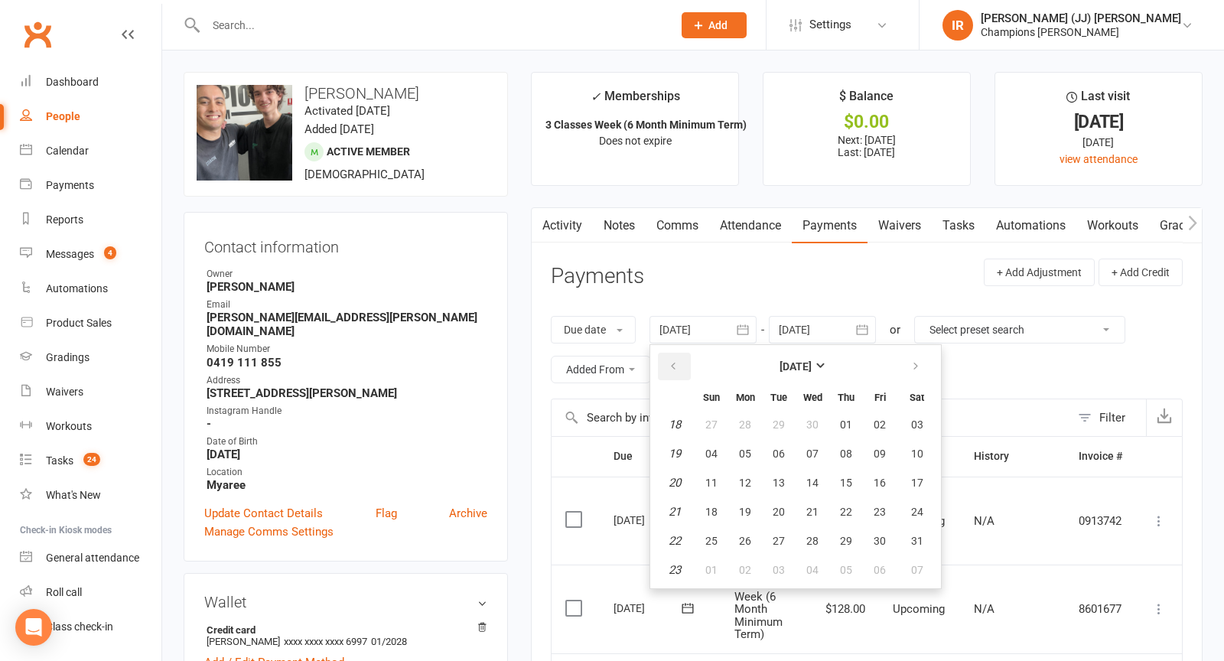
click at [678, 364] on icon "button" at bounding box center [673, 366] width 11 height 12
click at [725, 434] on button "29" at bounding box center [712, 425] width 32 height 28
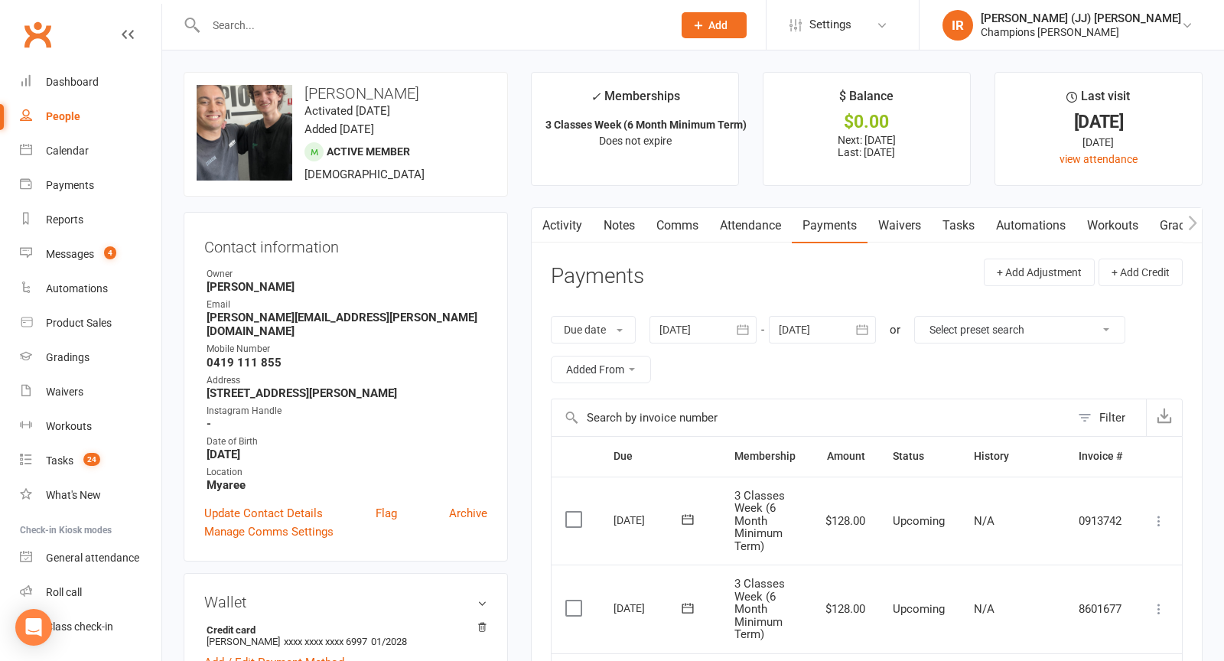
type input "[DATE]"
click at [584, 230] on link "Activity" at bounding box center [562, 225] width 61 height 35
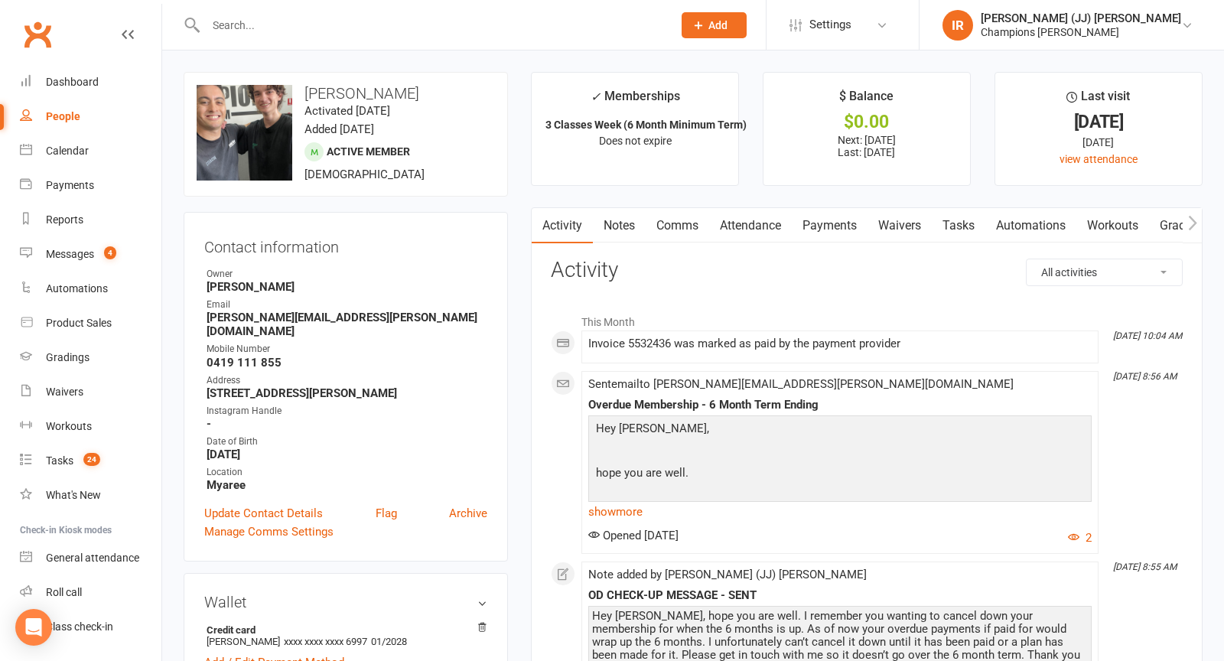
click at [655, 233] on link "Comms" at bounding box center [678, 225] width 64 height 35
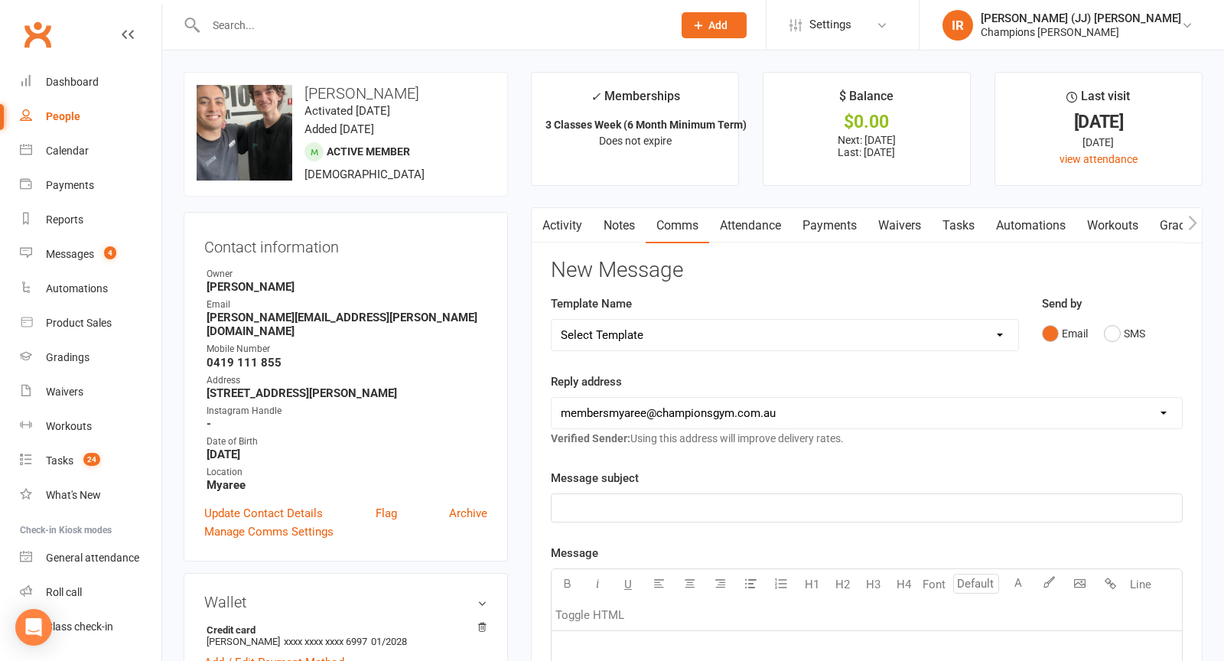
click at [571, 230] on link "Activity" at bounding box center [562, 225] width 61 height 35
